Goal: Contribute content: Add original content to the website for others to see

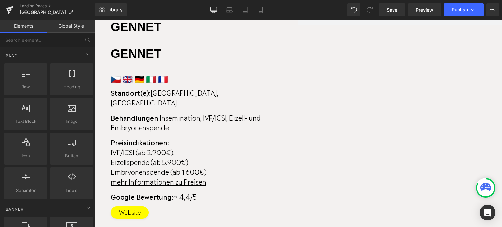
scroll to position [1673, 0]
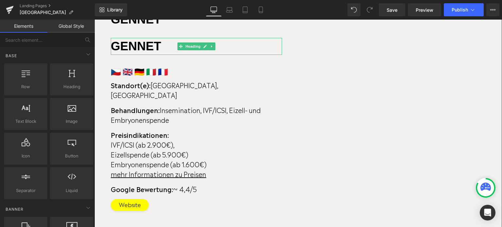
click at [162, 55] on h2 "GENNET" at bounding box center [196, 46] width 171 height 17
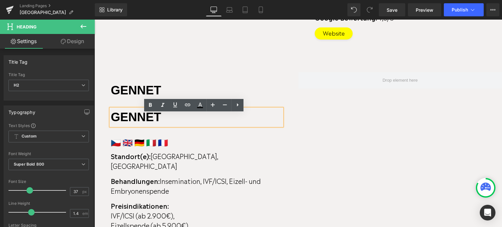
scroll to position [1602, 0]
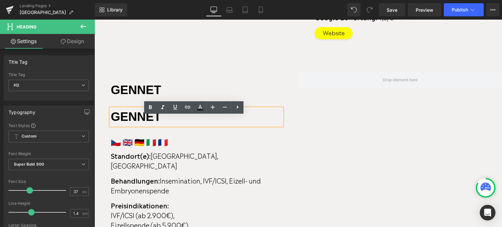
click at [187, 123] on h2 "GENNET" at bounding box center [196, 116] width 171 height 17
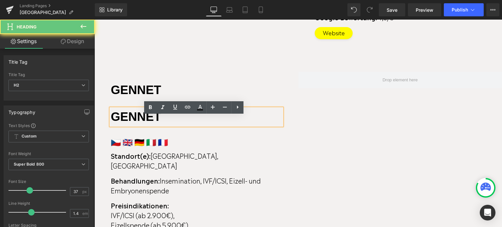
click at [132, 116] on h2 "GENNET" at bounding box center [196, 116] width 171 height 17
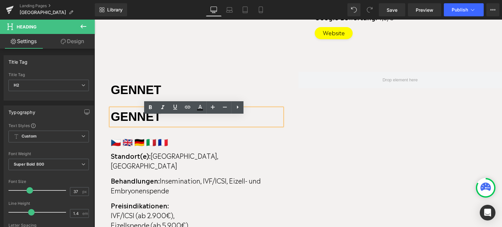
click at [130, 113] on div "GENNET Heading GENNET Heading 🇨🇿 🇬🇧 🇩🇪 🇮🇹 🇫🇷 Text Block Standort(e): [GEOGRAPHI…" at bounding box center [196, 182] width 204 height 220
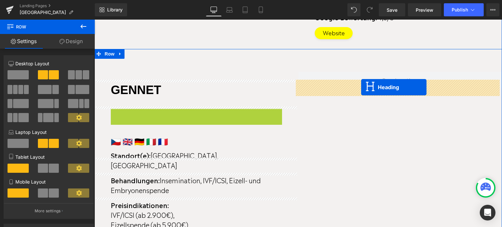
drag, startPoint x: 178, startPoint y: 123, endPoint x: 361, endPoint y: 88, distance: 186.4
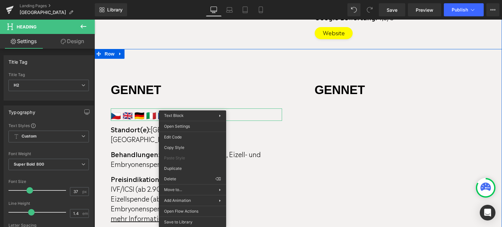
click at [142, 121] on p "🇨🇿 🇬🇧 🇩🇪 🇮🇹 🇫🇷" at bounding box center [196, 114] width 171 height 12
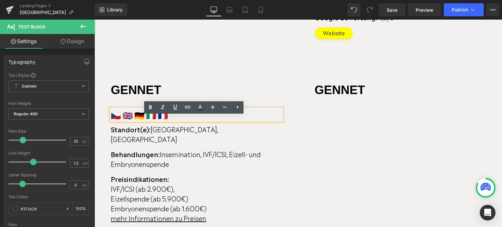
click at [323, 94] on h2 "GENNET" at bounding box center [400, 90] width 171 height 17
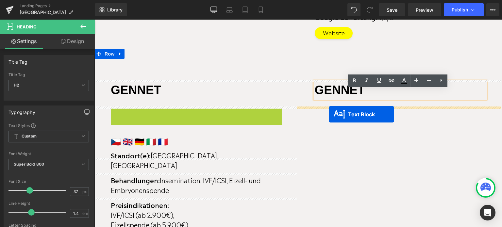
drag, startPoint x: 176, startPoint y: 120, endPoint x: 329, endPoint y: 114, distance: 152.4
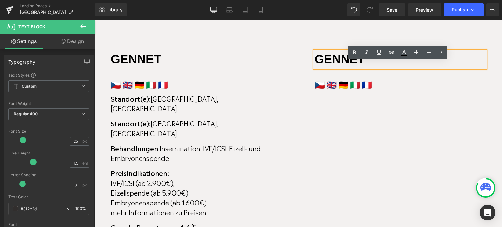
scroll to position [1630, 0]
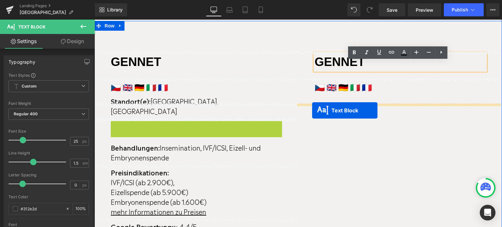
drag, startPoint x: 176, startPoint y: 124, endPoint x: 313, endPoint y: 110, distance: 137.3
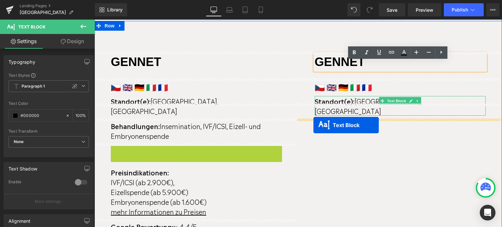
drag, startPoint x: 176, startPoint y: 150, endPoint x: 313, endPoint y: 124, distance: 139.3
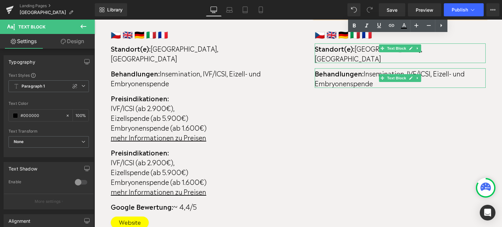
scroll to position [1681, 0]
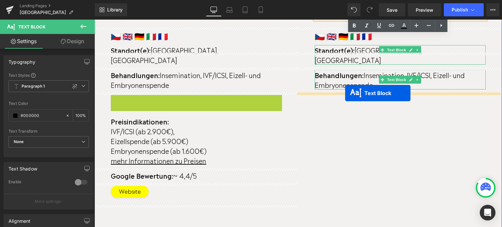
drag, startPoint x: 174, startPoint y: 116, endPoint x: 345, endPoint y: 93, distance: 172.7
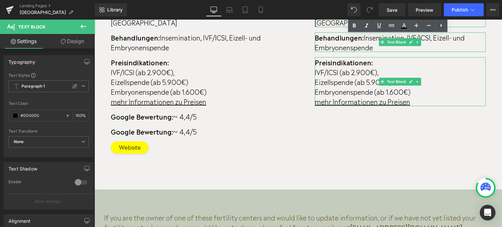
scroll to position [1711, 0]
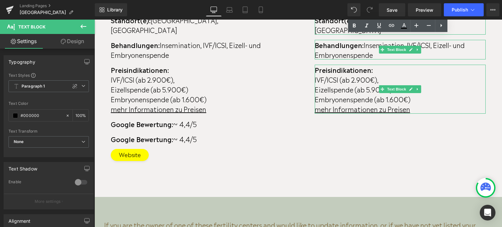
click at [164, 121] on strong "Google Bewertung:" at bounding box center [142, 124] width 62 height 10
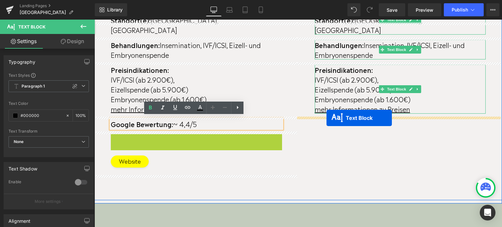
drag, startPoint x: 175, startPoint y: 136, endPoint x: 326, endPoint y: 118, distance: 152.6
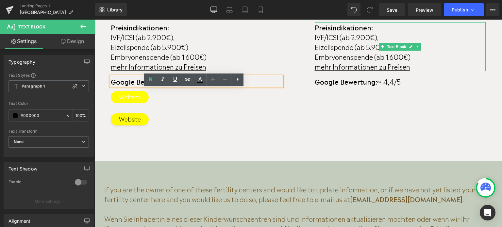
scroll to position [1739, 0]
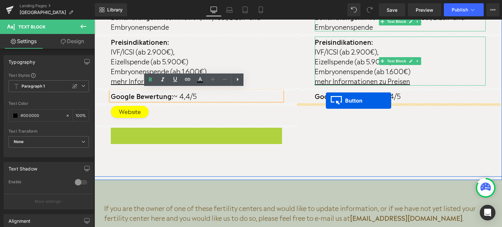
drag, startPoint x: 118, startPoint y: 130, endPoint x: 326, endPoint y: 101, distance: 210.1
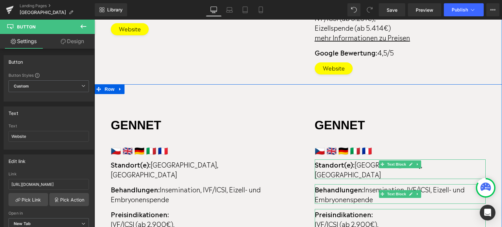
scroll to position [1568, 0]
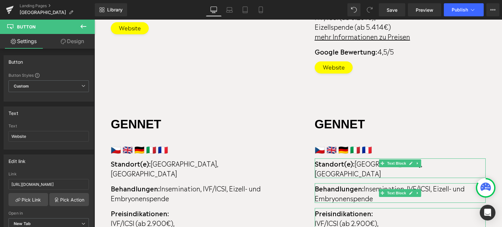
click at [323, 124] on h2 "GENNET" at bounding box center [400, 124] width 171 height 17
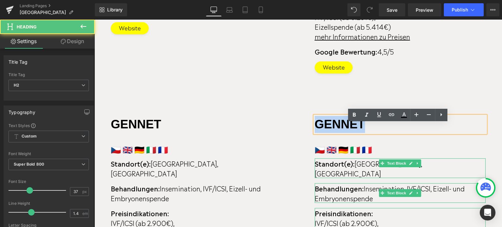
click at [349, 133] on h2 "GENNET" at bounding box center [400, 124] width 171 height 17
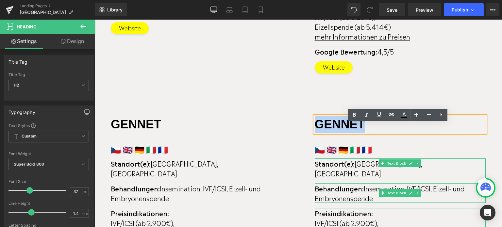
drag, startPoint x: 370, startPoint y: 134, endPoint x: 315, endPoint y: 135, distance: 54.6
click at [315, 133] on h2 "GENNET" at bounding box center [400, 124] width 171 height 17
paste div
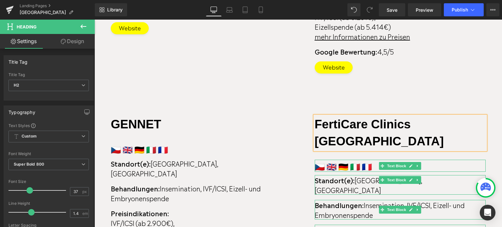
click at [345, 160] on p "🇨🇿 🇬🇧 🇩🇪 🇮🇹 🇫🇷" at bounding box center [400, 166] width 171 height 12
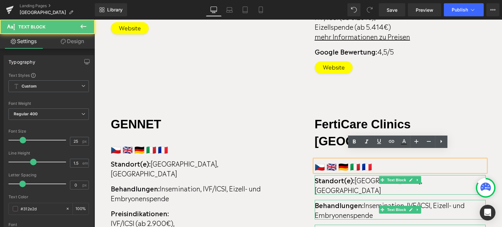
click at [354, 160] on p "🇨🇿 🇬🇧 🇩🇪 🇮🇹 🇫🇷" at bounding box center [400, 166] width 171 height 12
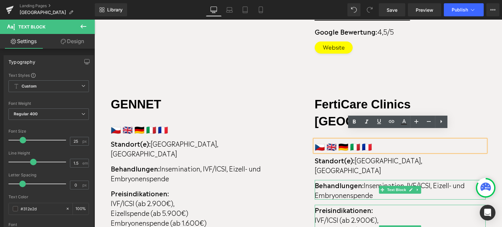
scroll to position [1588, 0]
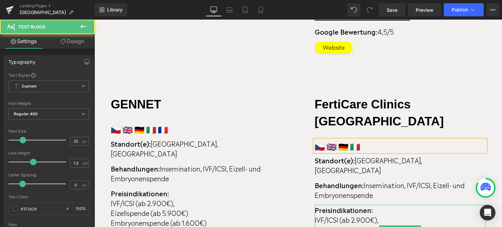
click at [341, 140] on p "🇨🇿 🇬🇧 🇩🇪 🇮🇹" at bounding box center [400, 146] width 171 height 12
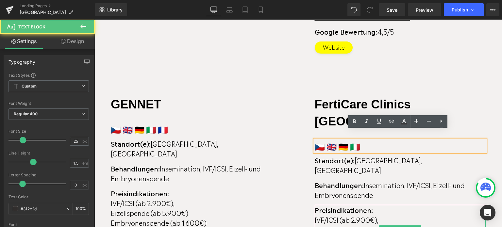
click at [344, 140] on p "🇨🇿 🇬🇧 🇩🇪 🇮🇹" at bounding box center [400, 146] width 171 height 12
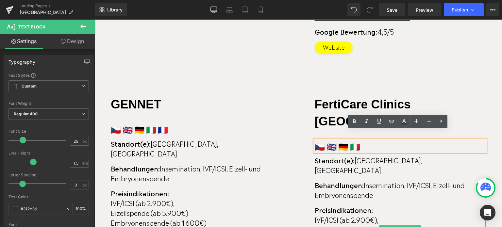
click at [344, 140] on p "🇨🇿 🇬🇧 🇩🇪 🇮🇹" at bounding box center [400, 146] width 171 height 12
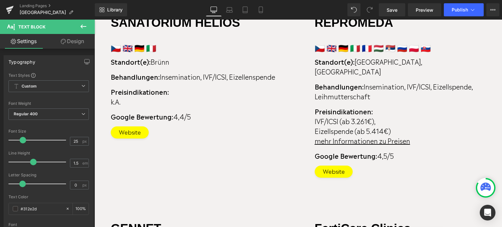
scroll to position [1464, 0]
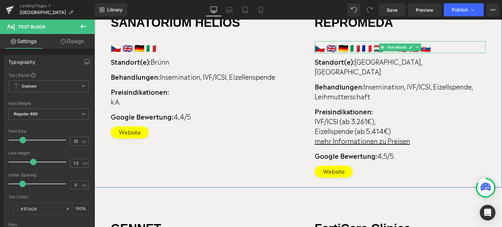
drag, startPoint x: 375, startPoint y: 65, endPoint x: 364, endPoint y: 65, distance: 10.5
click at [375, 54] on p "🇨🇿 🇬🇧 🇩🇪 🇮🇹 🇫🇷 🇭🇺 🇷🇸 🇷🇺 🇵🇱 🇸🇰" at bounding box center [400, 47] width 171 height 12
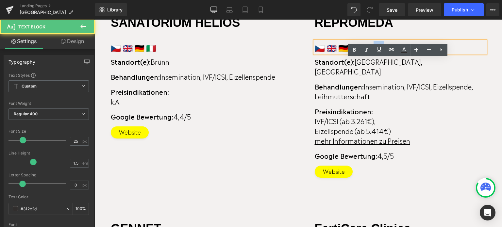
drag, startPoint x: 367, startPoint y: 65, endPoint x: 362, endPoint y: 65, distance: 4.9
click at [362, 54] on p "🇨🇿 🇬🇧 🇩🇪 🇮🇹 🇫🇷 🇭🇺 🇷🇸 🇷🇺 🇵🇱 🇸🇰" at bounding box center [400, 47] width 171 height 12
click at [401, 54] on p "🇨🇿 🇬🇧 🇩🇪 🇮🇹 🇫🇷 🇭🇺 🇷🇸 🇷🇺 🇵🇱 🇸🇰" at bounding box center [400, 47] width 171 height 12
click at [318, 54] on p "🇨🇿 🇬🇧 🇩🇪 🇮🇹 🇫🇷 🇭🇺 🇷🇸 🇷🇺 🇵🇱 🇸🇰" at bounding box center [400, 47] width 171 height 12
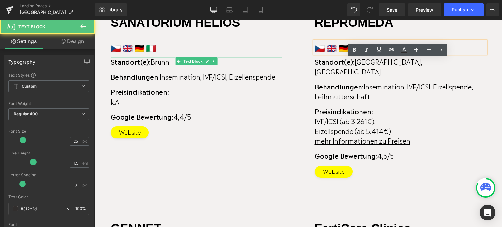
click at [241, 58] on div at bounding box center [196, 58] width 171 height 2
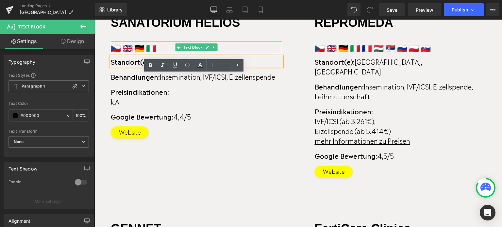
drag, startPoint x: 252, startPoint y: 67, endPoint x: 327, endPoint y: 59, distance: 74.9
click at [252, 54] on p "🇨🇿 🇬🇧 🇩🇪 🇮🇹" at bounding box center [196, 47] width 171 height 12
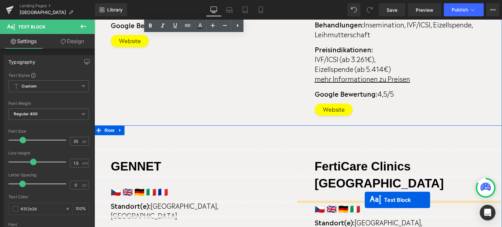
scroll to position [1563, 0]
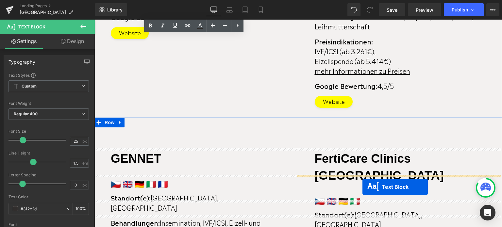
drag, startPoint x: 379, startPoint y: 90, endPoint x: 362, endPoint y: 187, distance: 98.1
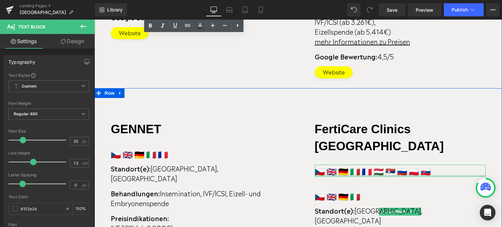
scroll to position [1579, 0]
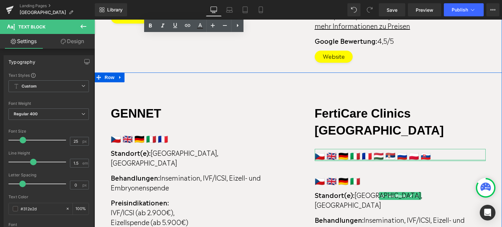
click at [337, 174] on p "🇨🇿 🇬🇧 🇩🇪 🇮🇹" at bounding box center [400, 180] width 171 height 12
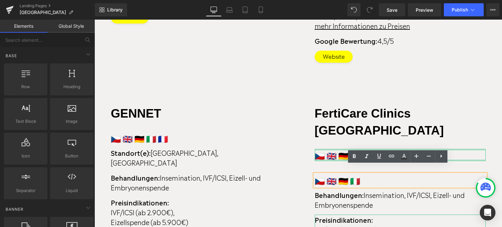
click at [338, 149] on div at bounding box center [400, 150] width 171 height 2
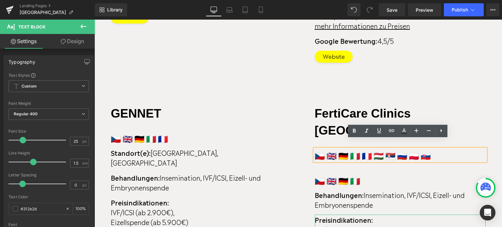
scroll to position [1582, 0]
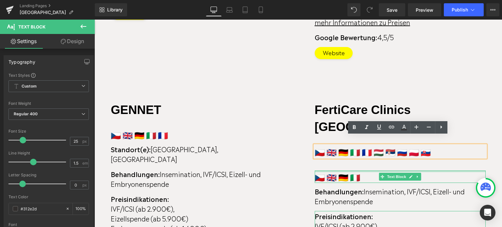
click at [347, 171] on p "🇨🇿 🇬🇧 🇩🇪 🇮🇹" at bounding box center [400, 177] width 171 height 12
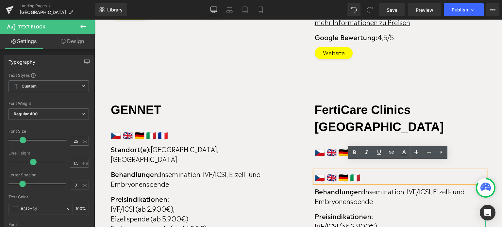
click at [343, 145] on p "🇨🇿 🇬🇧 🇩🇪 🇮🇹 🇫🇷 🇭🇺 🇷🇸 🇷🇺 🇵🇱 🇸🇰" at bounding box center [400, 151] width 171 height 12
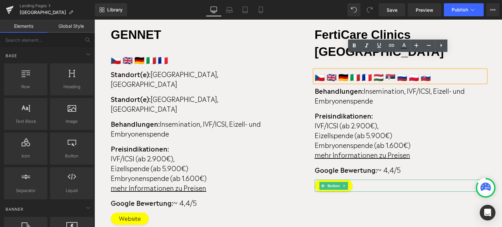
scroll to position [1656, 0]
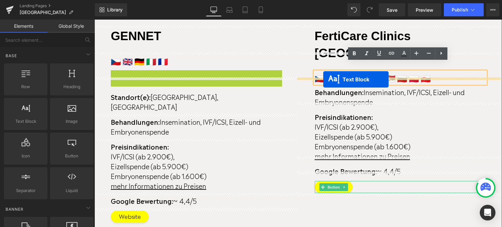
drag, startPoint x: 176, startPoint y: 81, endPoint x: 323, endPoint y: 79, distance: 146.7
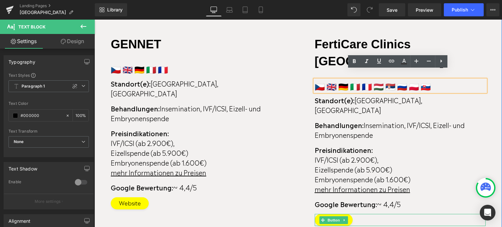
scroll to position [1630, 0]
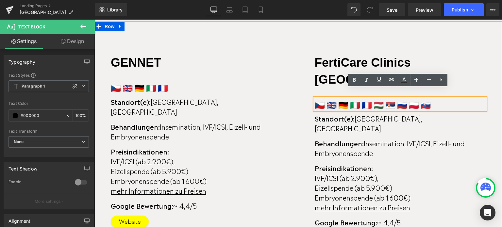
click at [375, 98] on p "🇨🇿 🇬🇧 🇩🇪 🇮🇹 🇫🇷 🇭🇺 🇷🇸 🇷🇺 🇵🇱 🇸🇰" at bounding box center [400, 104] width 171 height 12
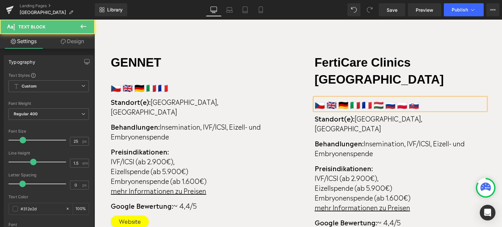
click at [391, 98] on p "🇨🇿 🇬🇧 🇩🇪 🇮🇹 🇫🇷 🇭🇺 🇷🇺 🇵🇱 🇸🇰" at bounding box center [400, 104] width 171 height 12
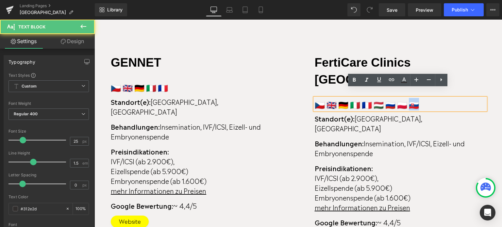
drag, startPoint x: 393, startPoint y: 98, endPoint x: 389, endPoint y: 99, distance: 4.6
click at [389, 99] on p "🇨🇿 🇬🇧 🇩🇪 🇮🇹 🇫🇷 🇭🇺 🇷🇺 🇵🇱 🇸🇰" at bounding box center [400, 104] width 171 height 12
click at [408, 98] on p "🇨🇿 🇬🇧 🇩🇪 🇮🇹 🇫🇷 🇭🇺 🇷🇺 🇵🇱 🇸🇰" at bounding box center [400, 104] width 171 height 12
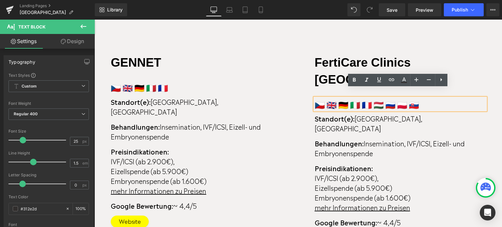
click at [386, 98] on p "🇨🇿 🇬🇧 🇩🇪 🇮🇹 🇫🇷 🇭🇺 🇷🇺 🇵🇱 🇸🇰" at bounding box center [400, 104] width 171 height 12
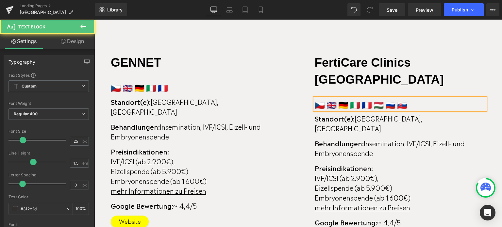
click at [390, 98] on p "🇨🇿 🇬🇧 🇩🇪 🇮🇹 🇫🇷 🇭🇺 🇷🇺 🇸🇰" at bounding box center [400, 104] width 171 height 12
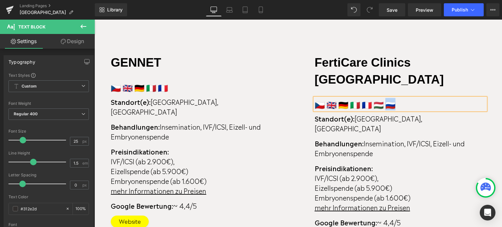
drag, startPoint x: 375, startPoint y: 96, endPoint x: 372, endPoint y: 94, distance: 3.5
click at [372, 98] on p "🇨🇿 🇬🇧 🇩🇪 🇮🇹 🇫🇷 🇭🇺 🇷🇺" at bounding box center [400, 104] width 171 height 12
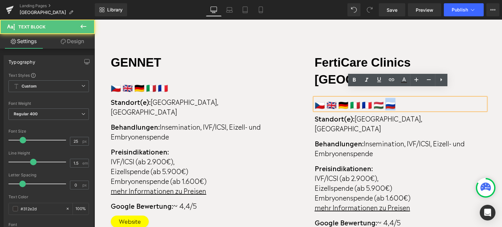
click at [372, 98] on p "🇨🇿 🇬🇧 🇩🇪 🇮🇹 🇫🇷 🇭🇺 🇷🇺" at bounding box center [400, 104] width 171 height 12
click at [375, 98] on p "🇨🇿 🇬🇧 🇩🇪 🇮🇹 🇫🇷 🇭🇺 🇷🇺" at bounding box center [400, 104] width 171 height 12
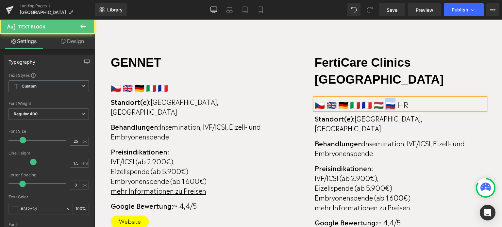
drag, startPoint x: 375, startPoint y: 95, endPoint x: 371, endPoint y: 96, distance: 4.4
click at [371, 98] on p "🇨🇿 🇬🇧 🇩🇪 🇮🇹 🇫🇷 🇭🇺 🇷🇺 HR" at bounding box center [400, 104] width 171 height 12
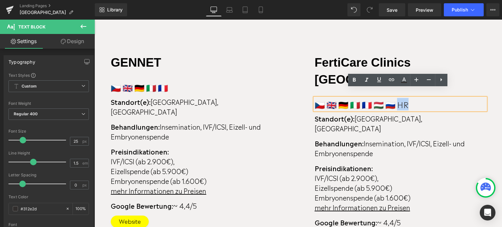
drag, startPoint x: 379, startPoint y: 97, endPoint x: 389, endPoint y: 97, distance: 9.8
click at [389, 98] on p "🇨🇿 🇬🇧 🇩🇪 🇮🇹 🇫🇷 🇭🇺 🇷🇺 HR" at bounding box center [400, 104] width 171 height 12
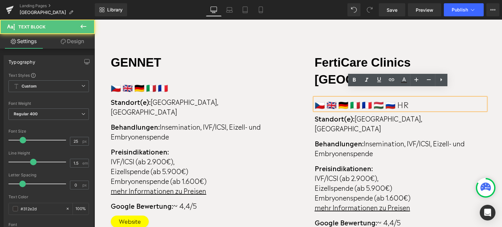
click at [395, 98] on p "🇨🇿 🇬🇧 🇩🇪 🇮🇹 🇫🇷 🇭🇺 🇷🇺 HR" at bounding box center [400, 104] width 171 height 12
click at [371, 98] on p "🇨🇿 🇬🇧 🇩🇪 🇮🇹 🇫🇷 🇭🇺 🇷🇺 HR" at bounding box center [400, 104] width 171 height 12
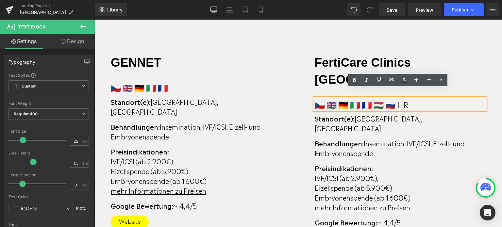
click at [382, 98] on p "🇨🇿 🇬🇧 🇩🇪 🇮🇹 🇫🇷 🇭🇺 🇷🇺 HR" at bounding box center [400, 104] width 171 height 12
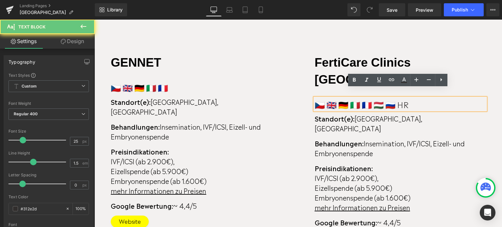
click at [384, 98] on p "🇨🇿 🇬🇧 🇩🇪 🇮🇹 🇫🇷 🇭🇺 🇷🇺 HR" at bounding box center [400, 104] width 171 height 12
click at [389, 98] on p "🇨🇿 🇬🇧 🇩🇪 🇮🇹 🇫🇷 🇭🇺 🇷🇺 HR" at bounding box center [400, 104] width 171 height 12
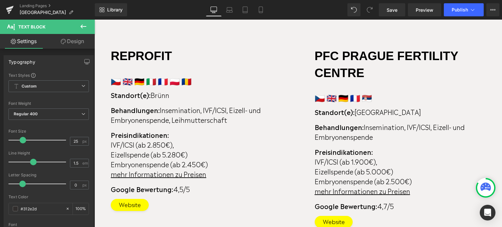
scroll to position [1206, 0]
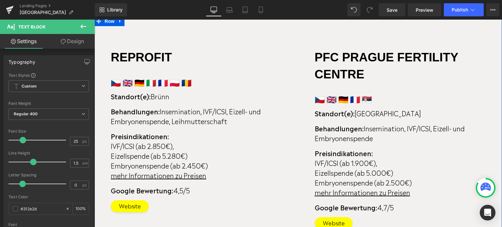
click at [312, 61] on div "PFC PRAGUE FERTILITY CENTRE Heading 🇨🇿 🇬🇧 🇩🇪 🇫🇷 🇷🇸 Text Block Standort(e): Prag…" at bounding box center [400, 139] width 204 height 200
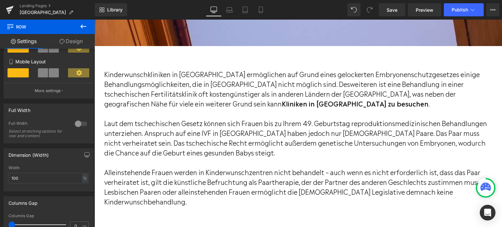
scroll to position [524, 0]
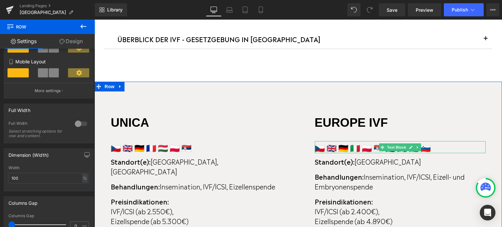
click at [333, 148] on p "🇨🇿 🇬🇧 🇩🇪 🇮🇹 🇵🇱 🇷🇸 🇭🇷 🇷🇴 🇷🇺 🇸🇮" at bounding box center [400, 147] width 171 height 12
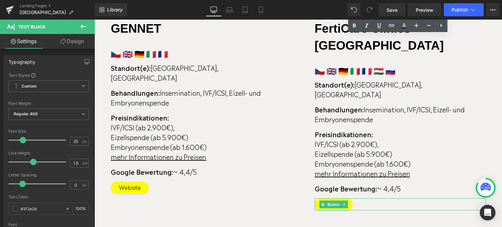
scroll to position [1663, 0]
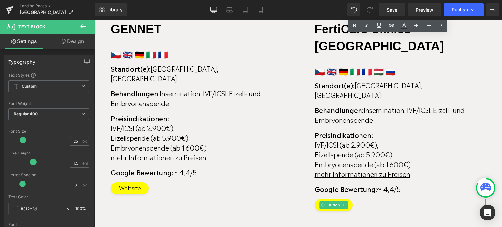
click at [371, 80] on p "Standort(e): [GEOGRAPHIC_DATA], [GEOGRAPHIC_DATA]" at bounding box center [400, 90] width 171 height 20
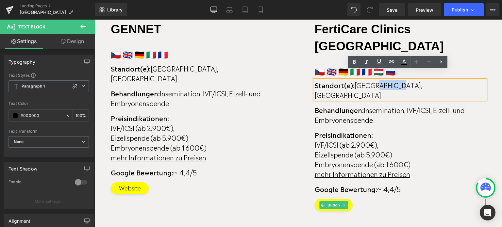
drag, startPoint x: 371, startPoint y: 77, endPoint x: 392, endPoint y: 77, distance: 20.6
click at [392, 80] on p "Standort(e): [GEOGRAPHIC_DATA], [GEOGRAPHIC_DATA]" at bounding box center [400, 90] width 171 height 20
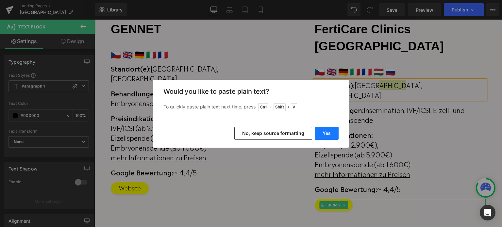
click at [330, 131] on button "Yes" at bounding box center [327, 133] width 24 height 13
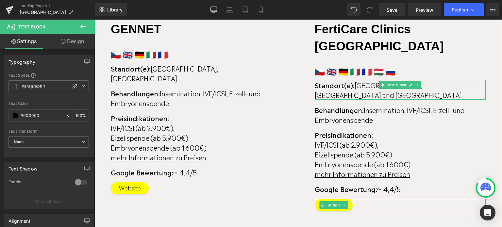
click at [434, 80] on p "Standort(e): [GEOGRAPHIC_DATA], [GEOGRAPHIC_DATA] and [GEOGRAPHIC_DATA]" at bounding box center [400, 90] width 171 height 20
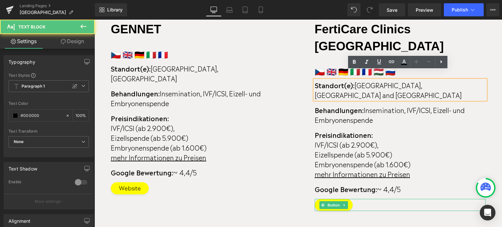
click at [412, 80] on p "Standort(e): [GEOGRAPHIC_DATA], [GEOGRAPHIC_DATA] and [GEOGRAPHIC_DATA]" at bounding box center [400, 90] width 171 height 20
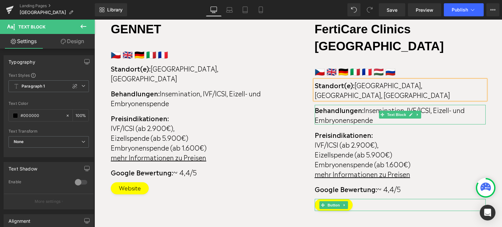
click at [449, 105] on p "Behandlungen: Insemination, IVF/ICSI, Eizell- und Embryonenspende" at bounding box center [400, 115] width 171 height 20
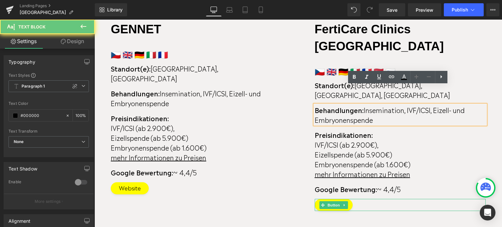
click at [452, 105] on p "Behandlungen: Insemination, IVF/ICSI, Eizell- und Embryonenspende" at bounding box center [400, 115] width 171 height 20
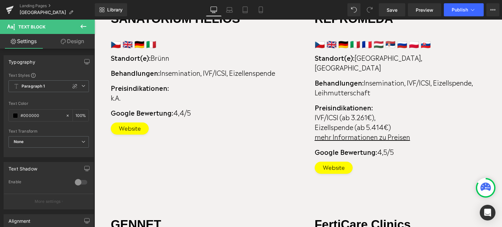
scroll to position [1471, 0]
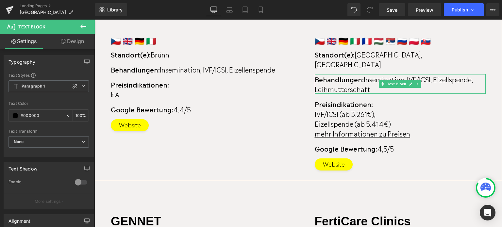
click at [433, 86] on p "Behandlungen: Insemination, IVF/ICSI, Eizellspende, Leihmutterschaft" at bounding box center [400, 84] width 171 height 20
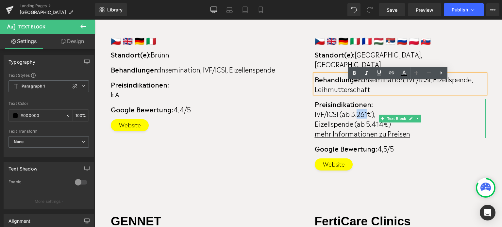
drag, startPoint x: 357, startPoint y: 121, endPoint x: 367, endPoint y: 122, distance: 10.5
click at [367, 119] on p "IVF/ICSI (ab 3.261€)," at bounding box center [400, 114] width 171 height 10
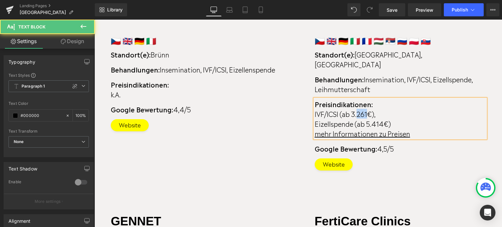
click at [365, 119] on p "IVF/ICSI (ab 3.261€)," at bounding box center [400, 114] width 171 height 10
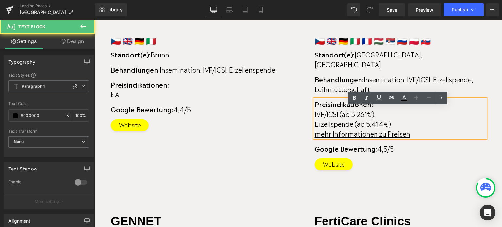
click at [367, 119] on p "IVF/ICSI (ab 3.261€)," at bounding box center [400, 114] width 171 height 10
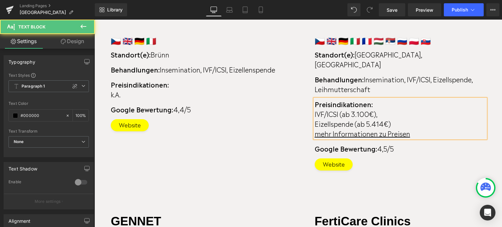
click at [381, 128] on p "Eizellspende (ab 5.414€)" at bounding box center [400, 124] width 171 height 10
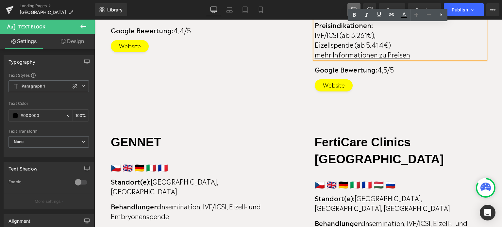
scroll to position [1554, 0]
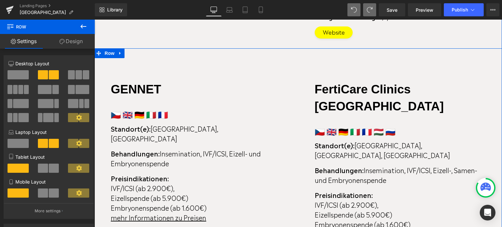
scroll to position [1604, 0]
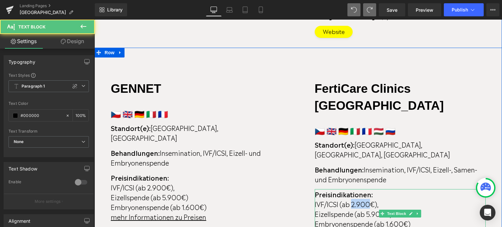
drag, startPoint x: 370, startPoint y: 185, endPoint x: 352, endPoint y: 183, distance: 18.4
click at [352, 199] on p "IVF/ICSI (ab 2.900€)," at bounding box center [400, 204] width 171 height 10
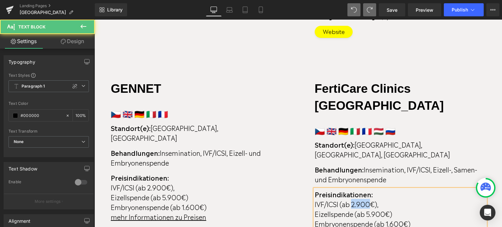
click at [362, 199] on p "IVF/ICSI (ab 2.900€)," at bounding box center [400, 204] width 171 height 10
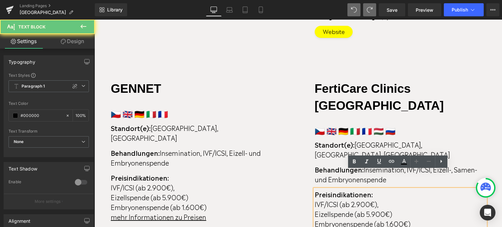
click at [368, 199] on p "IVF/ICSI (ab 2.900€)," at bounding box center [400, 204] width 171 height 10
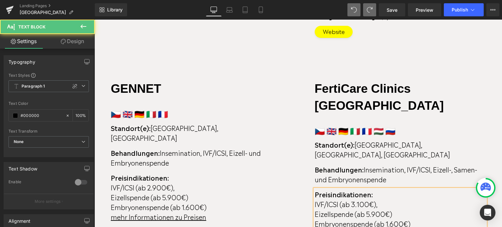
click at [384, 209] on p "Eizellspende (ab 5.900€)" at bounding box center [400, 214] width 171 height 10
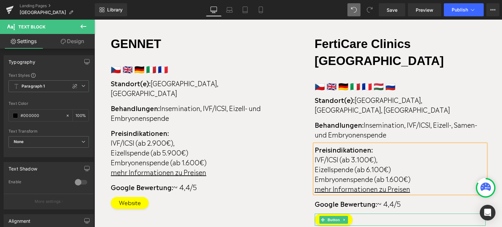
scroll to position [1674, 0]
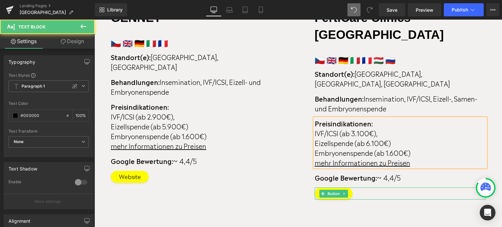
click at [392, 148] on p "Embryonenspende (ab 1.600€)" at bounding box center [400, 153] width 171 height 10
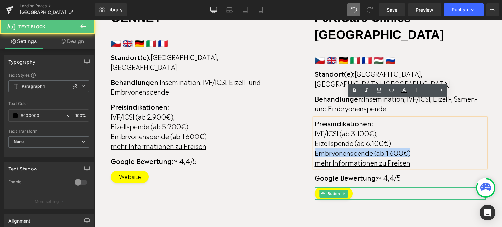
drag, startPoint x: 412, startPoint y: 133, endPoint x: 312, endPoint y: 134, distance: 100.0
click at [315, 148] on p "Embryonenspende (ab 1.600€)" at bounding box center [400, 153] width 171 height 10
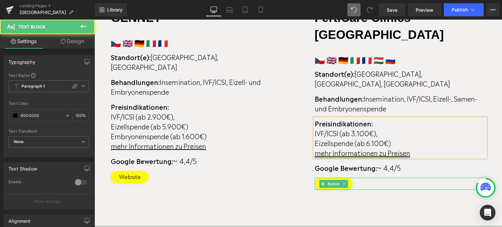
click at [362, 148] on link "mehr Informationen zu Preisen" at bounding box center [362, 153] width 95 height 10
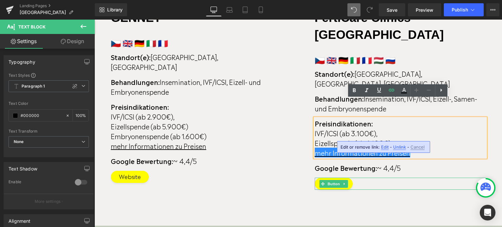
click at [383, 149] on span "Edit" at bounding box center [385, 147] width 8 height 6
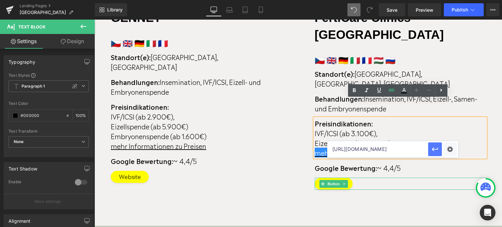
scroll to position [0, 61]
drag, startPoint x: 332, startPoint y: 151, endPoint x: 430, endPoint y: 147, distance: 98.1
click at [430, 147] on div "[URL][DOMAIN_NAME]" at bounding box center [392, 149] width 131 height 16
paste input "[DOMAIN_NAME][URL]"
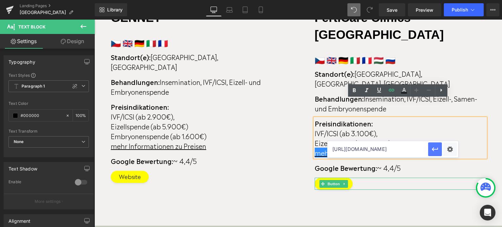
type input "[URL][DOMAIN_NAME]"
click at [436, 152] on icon "button" at bounding box center [435, 149] width 8 height 8
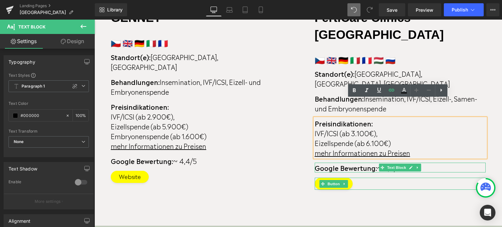
click at [369, 163] on strong "Google Bewertung:" at bounding box center [346, 168] width 62 height 10
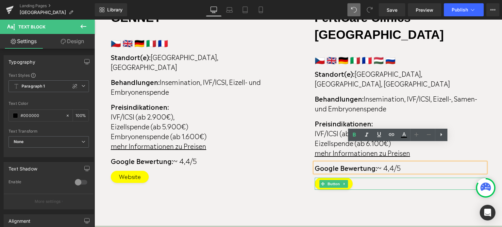
click at [390, 163] on p "Google Bewertung: ~ 4,4/5" at bounding box center [400, 168] width 171 height 10
click at [351, 178] on div "Website" at bounding box center [400, 184] width 171 height 12
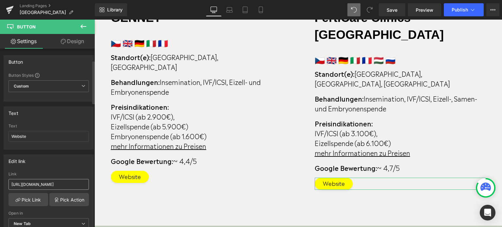
scroll to position [57, 0]
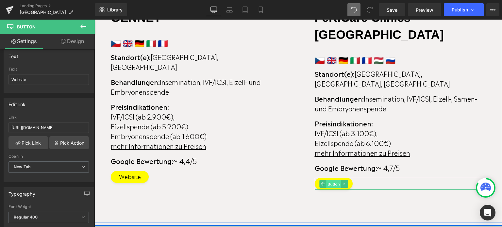
click at [336, 180] on span "Button" at bounding box center [333, 184] width 15 height 8
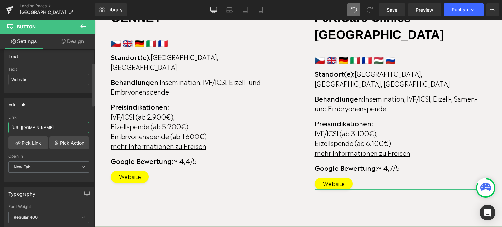
drag, startPoint x: 67, startPoint y: 130, endPoint x: 8, endPoint y: 133, distance: 58.2
click at [8, 133] on div "Link [URL][DOMAIN_NAME]" at bounding box center [48, 125] width 80 height 21
paste input "[DOMAIN_NAME]"
type input "[URL][DOMAIN_NAME]"
click at [457, 11] on span "Publish" at bounding box center [460, 9] width 16 height 5
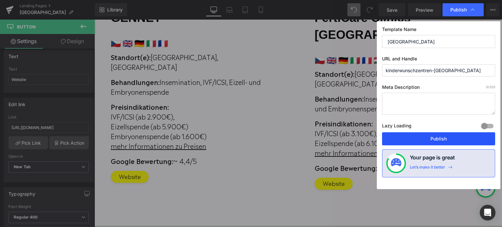
click at [435, 139] on button "Publish" at bounding box center [438, 138] width 113 height 13
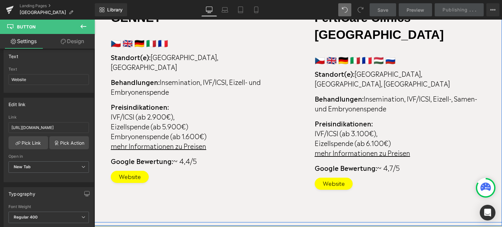
scroll to position [1663, 0]
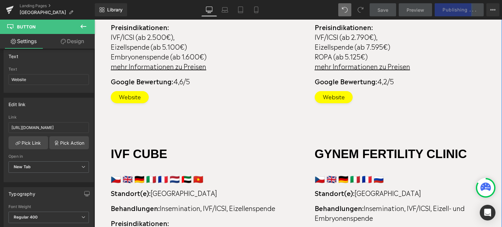
scroll to position [879, 0]
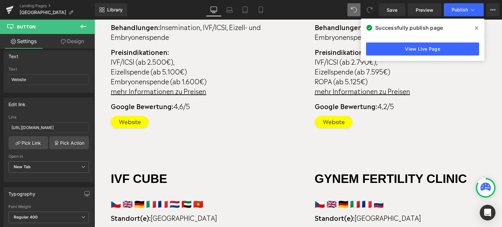
click at [474, 28] on span at bounding box center [476, 28] width 10 height 10
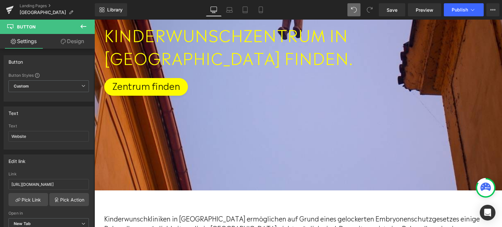
scroll to position [0, 0]
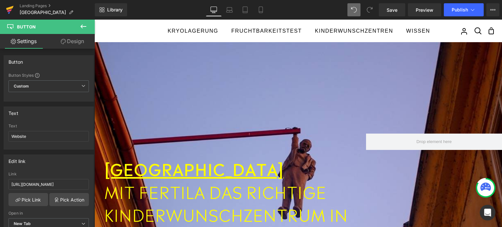
click at [11, 6] on icon at bounding box center [10, 10] width 8 height 16
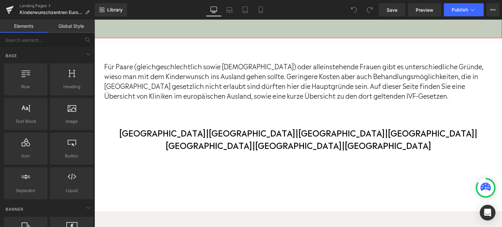
scroll to position [333, 0]
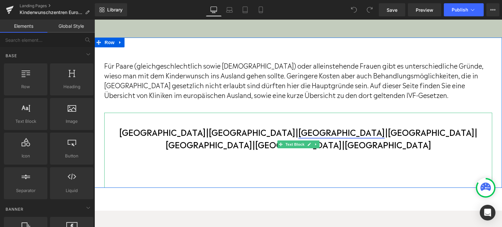
click at [298, 132] on link "Polen" at bounding box center [341, 132] width 86 height 12
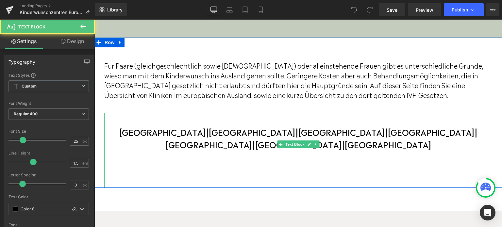
click at [265, 131] on b "Bulgarien | Großbritannien | Polen | Russland | Türkei | Ukraine | Zypern" at bounding box center [298, 138] width 358 height 25
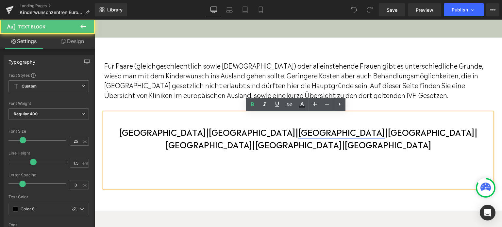
click at [298, 133] on link "Polen" at bounding box center [341, 132] width 86 height 12
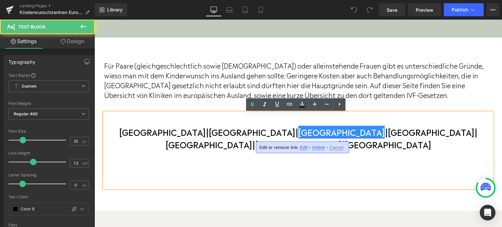
click at [298, 133] on link "Polen" at bounding box center [341, 132] width 86 height 12
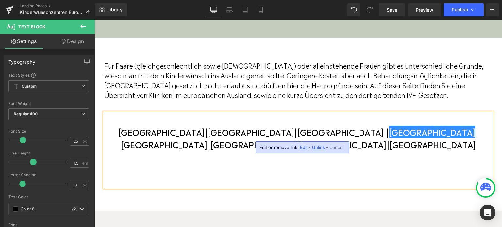
click at [272, 134] on b "Bulgarien | Großbritannien |Estland | Polen | Russland | Türkei | Ukraine | Zyp…" at bounding box center [298, 138] width 360 height 25
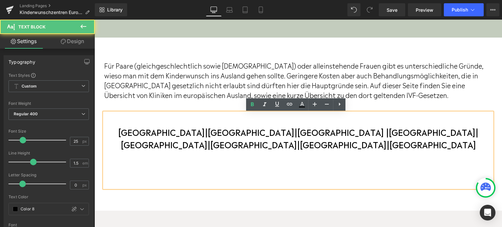
click at [280, 133] on b "Bulgarien | Großbritannien |Estland | Polen | Russland | Türkei | Ukraine | Zyp…" at bounding box center [298, 138] width 360 height 25
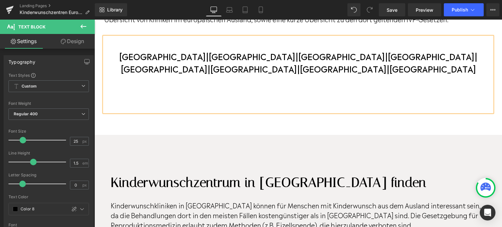
scroll to position [389, 0]
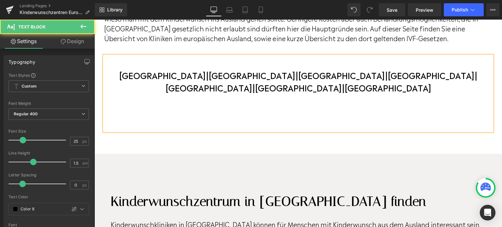
click at [441, 80] on p "Bulgarien | Großbritannien | Polen | Russland | Türkei | Ukraine | Zypern" at bounding box center [298, 81] width 388 height 25
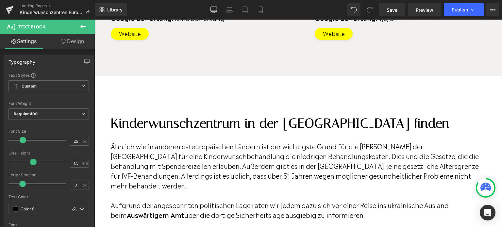
scroll to position [2453, 0]
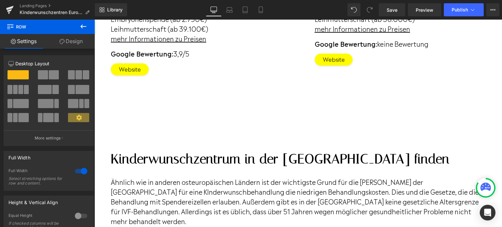
scroll to position [2840, 0]
click at [162, 151] on h2 "Kinderwunschzentrum in der Ukraine finden" at bounding box center [298, 159] width 375 height 16
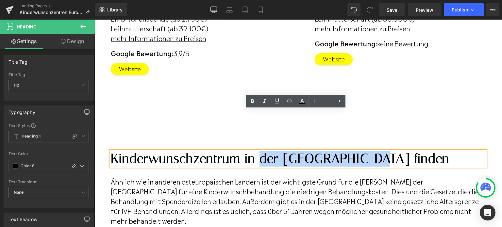
drag, startPoint x: 259, startPoint y: 119, endPoint x: 361, endPoint y: 119, distance: 101.9
click at [361, 151] on h2 "Kinderwunschzentrum in der Ukraine finden" at bounding box center [298, 159] width 375 height 16
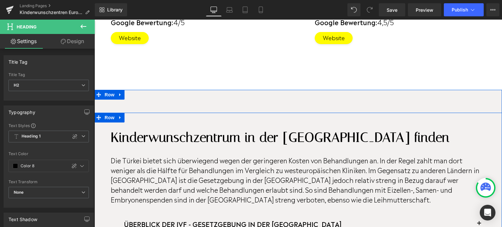
scroll to position [2156, 0]
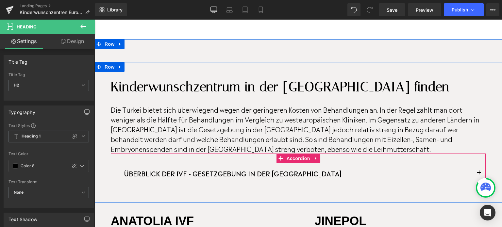
click at [477, 163] on button "button" at bounding box center [478, 173] width 13 height 20
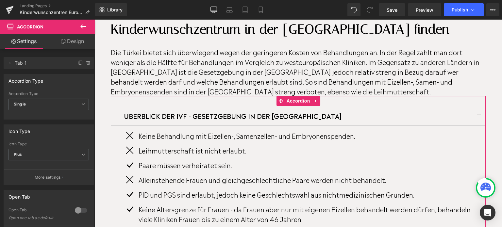
scroll to position [2209, 0]
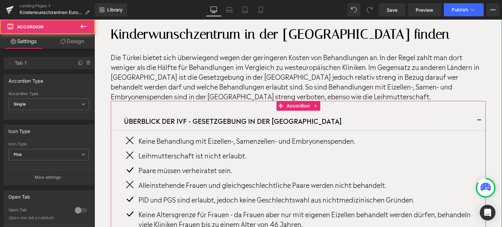
click at [476, 111] on button "button" at bounding box center [478, 121] width 13 height 20
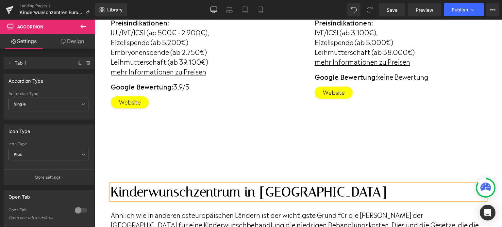
scroll to position [2806, 0]
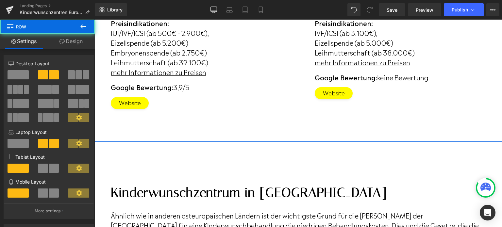
click at [232, 87] on div "PARENS FERTILITY Heading 🇺🇦 🇬🇧 🇩🇪 🇵🇱 Text Block Standort(e): Lwiw Text Block Be…" at bounding box center [297, 34] width 407 height 216
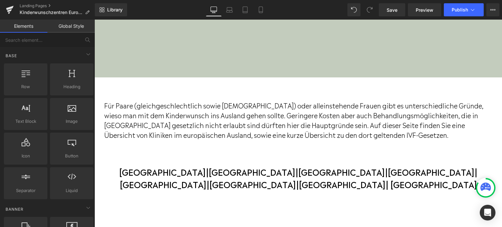
scroll to position [301, 0]
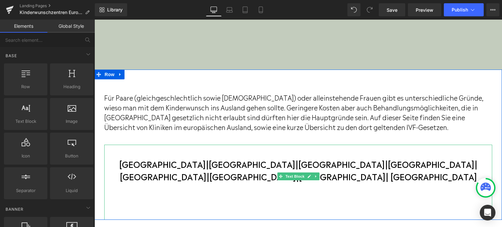
click at [441, 171] on b "Bulgarien | Großbritannien | Polen | Russland | Türkei | Ukraine | Zypern | Est…" at bounding box center [298, 170] width 358 height 25
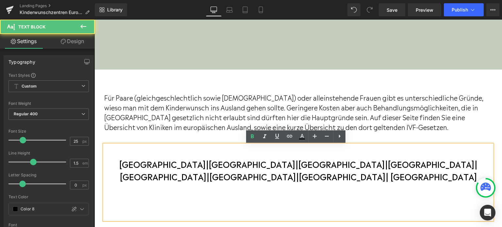
click at [455, 163] on b "Bulgarien | Großbritannien | Polen | Russland | Türkei | Ukraine | Zypern | Est…" at bounding box center [298, 170] width 358 height 25
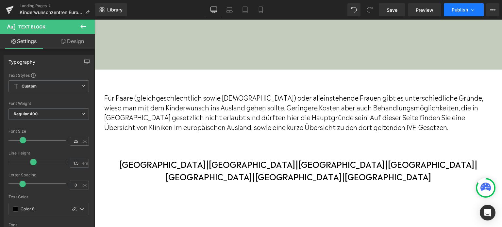
click at [462, 13] on button "Publish" at bounding box center [464, 9] width 40 height 13
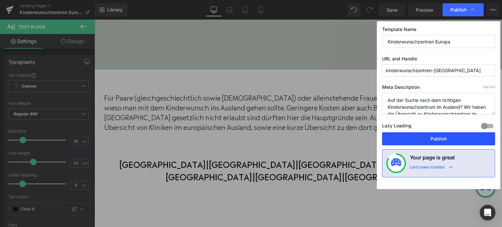
click at [404, 140] on button "Publish" at bounding box center [438, 138] width 113 height 13
